Goal: Information Seeking & Learning: Learn about a topic

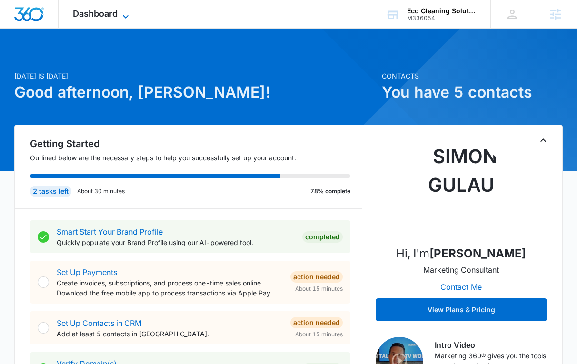
click at [130, 10] on div "Dashboard Apps Reputation Websites Forms CRM Email Social Payments POS Content …" at bounding box center [102, 14] width 87 height 28
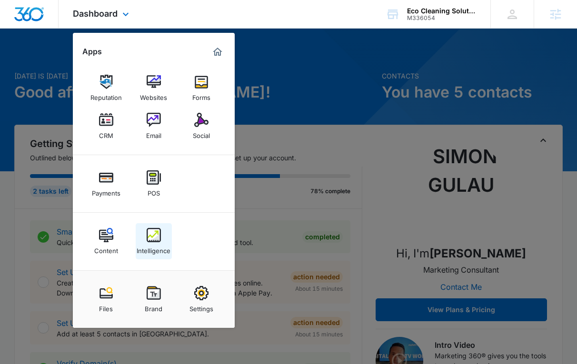
click at [147, 241] on img at bounding box center [154, 235] width 14 height 14
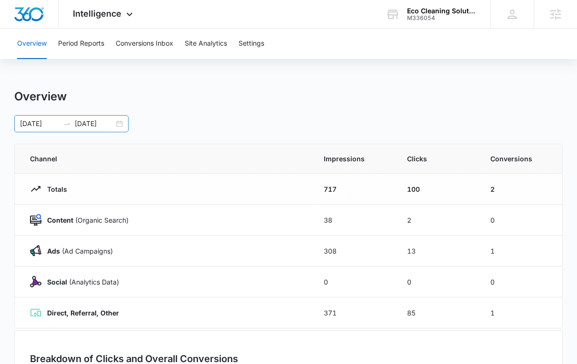
click at [118, 124] on div "09/12/2025 10/12/2025" at bounding box center [71, 123] width 114 height 17
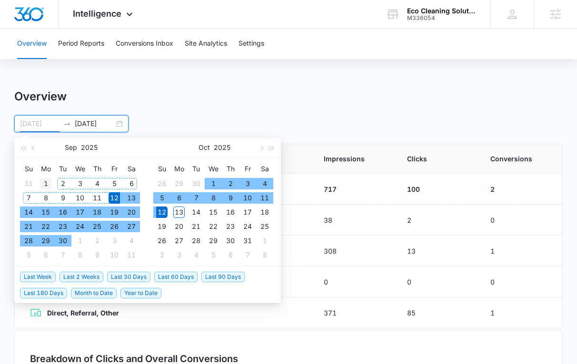
click at [46, 185] on div "1" at bounding box center [45, 183] width 11 height 11
type input "09/01/2025"
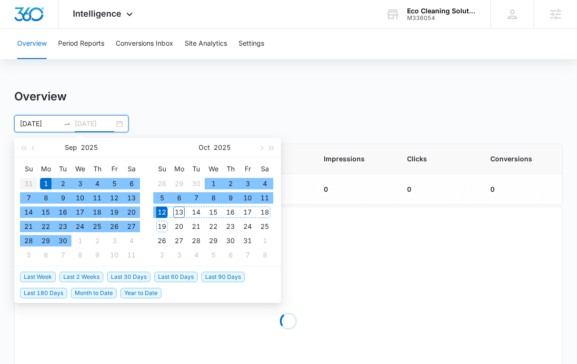
type input "10/12/2025"
click at [163, 212] on div "12" at bounding box center [161, 211] width 11 height 11
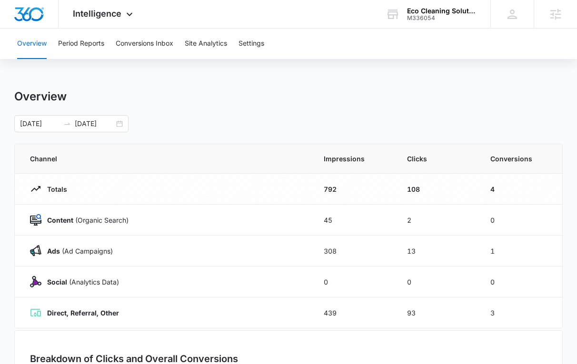
click at [167, 83] on div "Overview Period Reports Conversions Inbox Site Analytics Settings Overview 09/0…" at bounding box center [288, 309] width 577 height 560
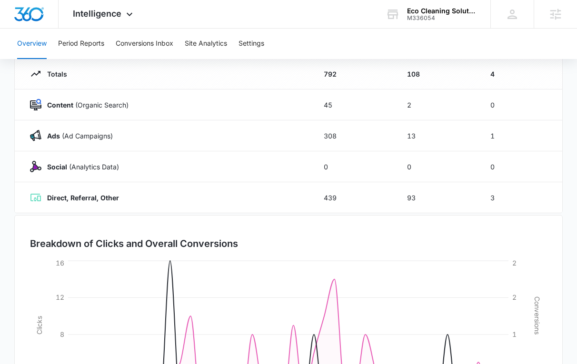
scroll to position [116, 0]
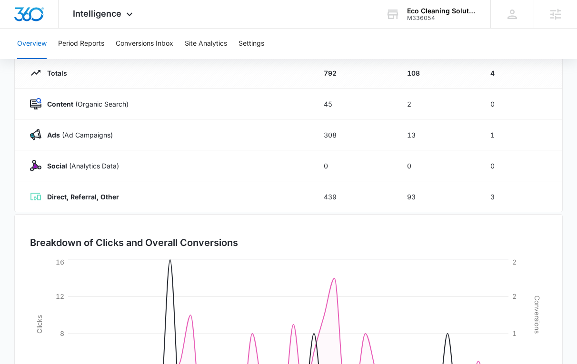
click at [255, 143] on td "Ads (Ad Campaigns)" at bounding box center [163, 134] width 297 height 31
click at [108, 136] on p "Ads (Ad Campaigns)" at bounding box center [76, 135] width 71 height 10
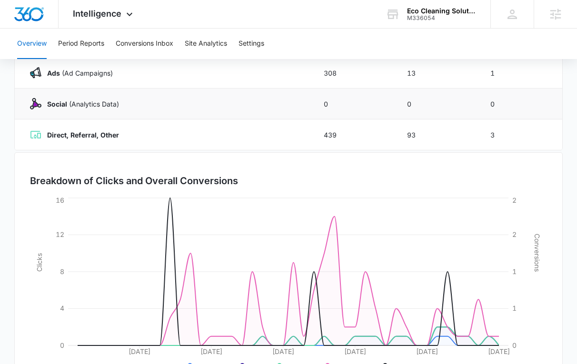
scroll to position [225, 0]
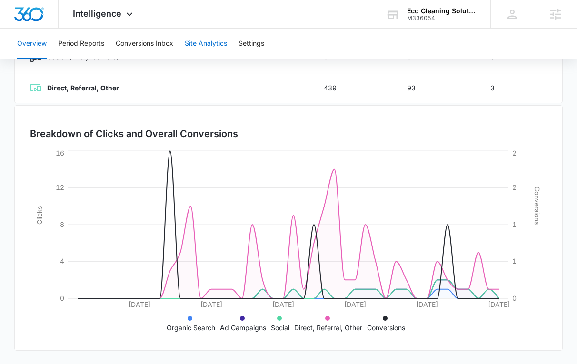
click at [196, 47] on button "Site Analytics" at bounding box center [206, 44] width 42 height 30
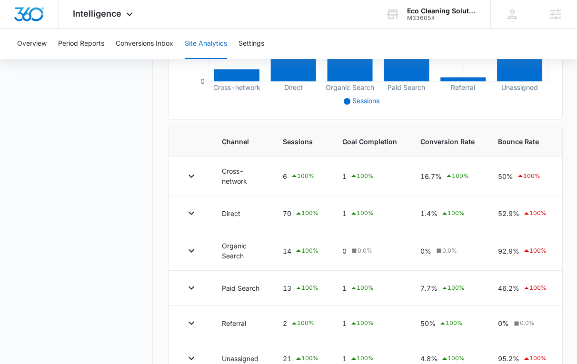
scroll to position [285, 0]
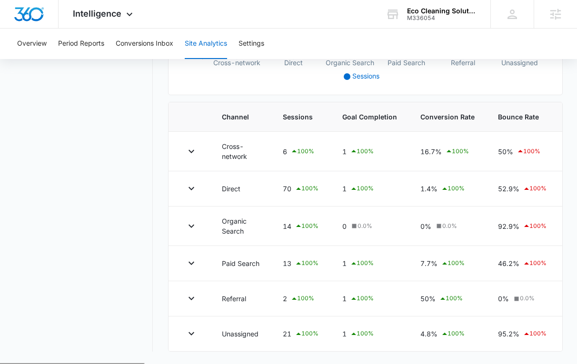
click at [49, 43] on div "Overview Period Reports Conversions Inbox Site Analytics Settings" at bounding box center [288, 44] width 554 height 30
click at [40, 43] on button "Overview" at bounding box center [31, 44] width 29 height 30
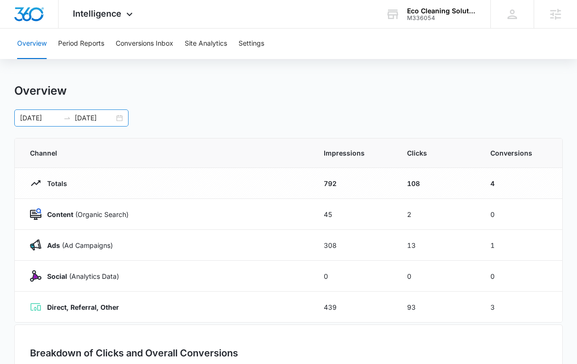
scroll to position [32, 0]
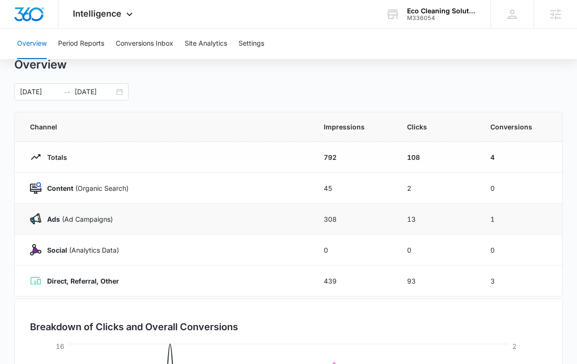
click at [51, 218] on strong "Ads" at bounding box center [53, 219] width 13 height 8
click at [53, 198] on td "Content (Organic Search)" at bounding box center [163, 188] width 297 height 31
click at [42, 189] on p "Content (Organic Search)" at bounding box center [84, 188] width 87 height 10
click at [38, 190] on img at bounding box center [35, 187] width 11 height 11
click at [39, 206] on td "Ads (Ad Campaigns)" at bounding box center [163, 219] width 297 height 31
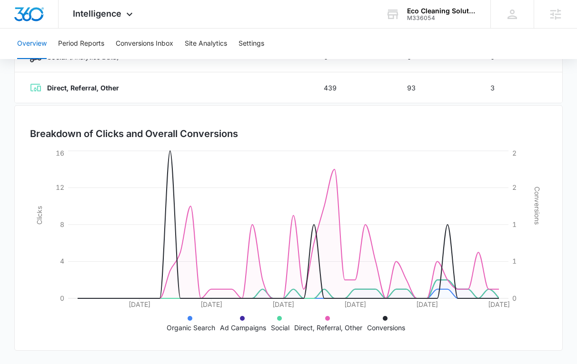
scroll to position [0, 0]
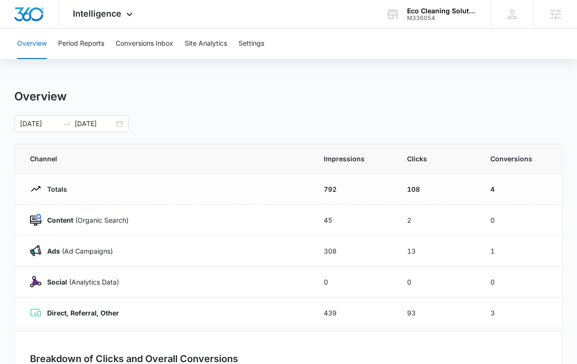
click at [514, 204] on td "4" at bounding box center [520, 189] width 83 height 31
drag, startPoint x: 514, startPoint y: 204, endPoint x: 510, endPoint y: 202, distance: 5.1
click at [511, 202] on td "4" at bounding box center [520, 189] width 83 height 31
click at [219, 44] on button "Site Analytics" at bounding box center [206, 44] width 42 height 30
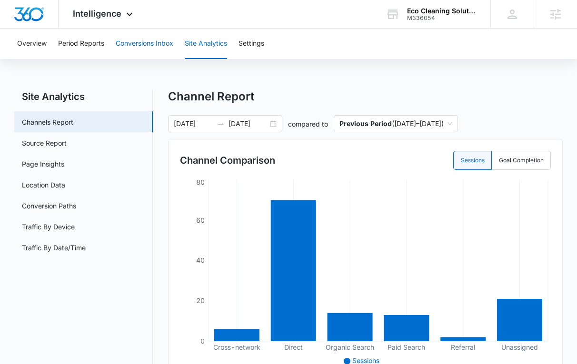
click at [151, 45] on button "Conversions Inbox" at bounding box center [145, 44] width 58 height 30
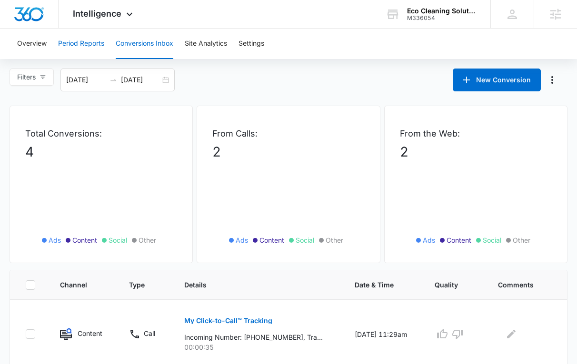
click at [79, 42] on button "Period Reports" at bounding box center [81, 44] width 46 height 30
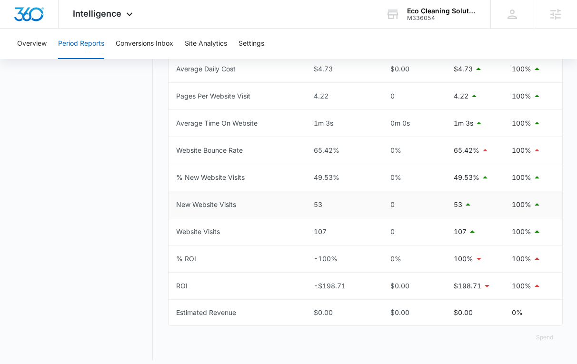
scroll to position [471, 0]
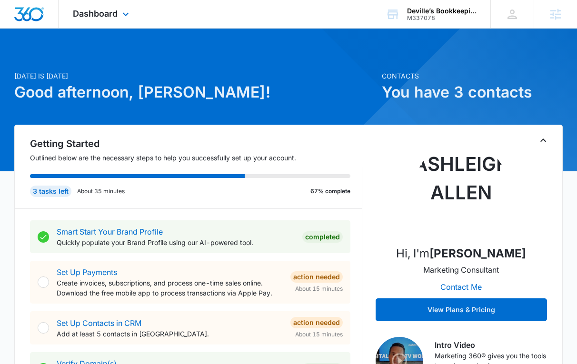
click at [115, 19] on div "Dashboard Apps Reputation Websites Forms CRM Email Social POS Content Ads Intel…" at bounding box center [102, 14] width 87 height 28
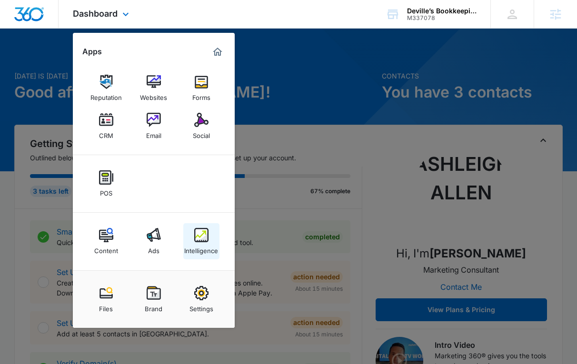
click at [193, 230] on link "Intelligence" at bounding box center [201, 241] width 36 height 36
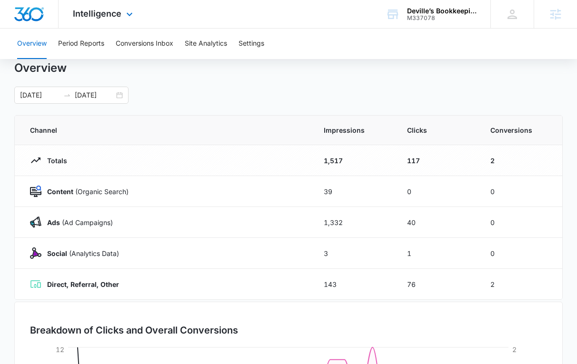
scroll to position [17, 0]
